Goal: Navigation & Orientation: Find specific page/section

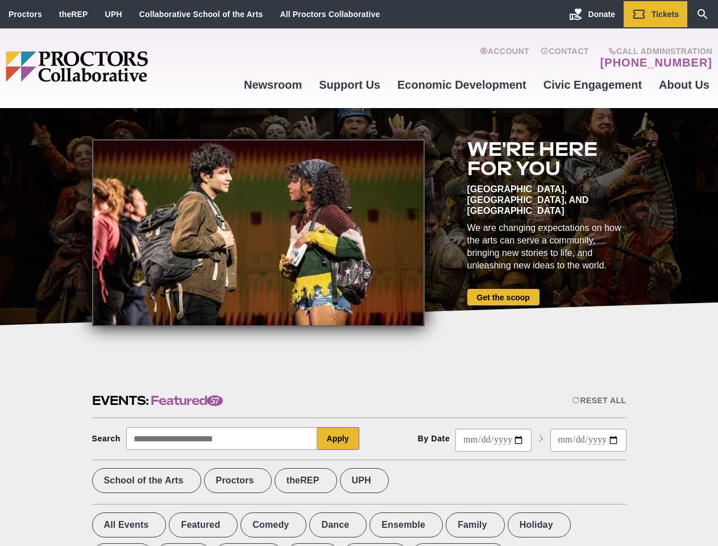
click at [359, 273] on div at bounding box center [258, 232] width 332 height 187
click at [598, 400] on div "Reset All" at bounding box center [599, 400] width 54 height 9
click at [338, 438] on button "Apply" at bounding box center [338, 438] width 42 height 23
